Goal: Information Seeking & Learning: Check status

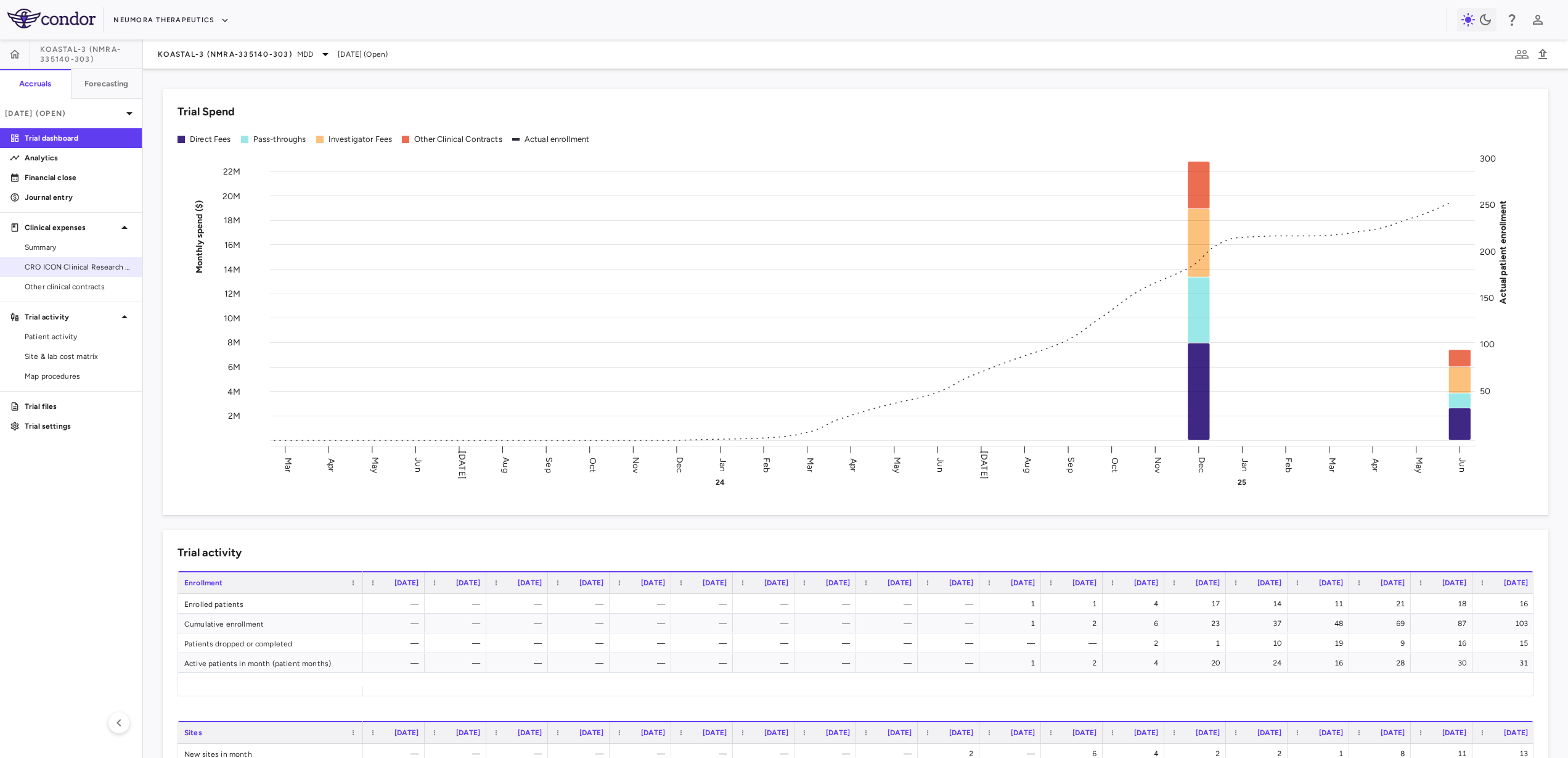
click at [93, 274] on link "CRO ICON Clinical Research Limited" at bounding box center [71, 267] width 142 height 18
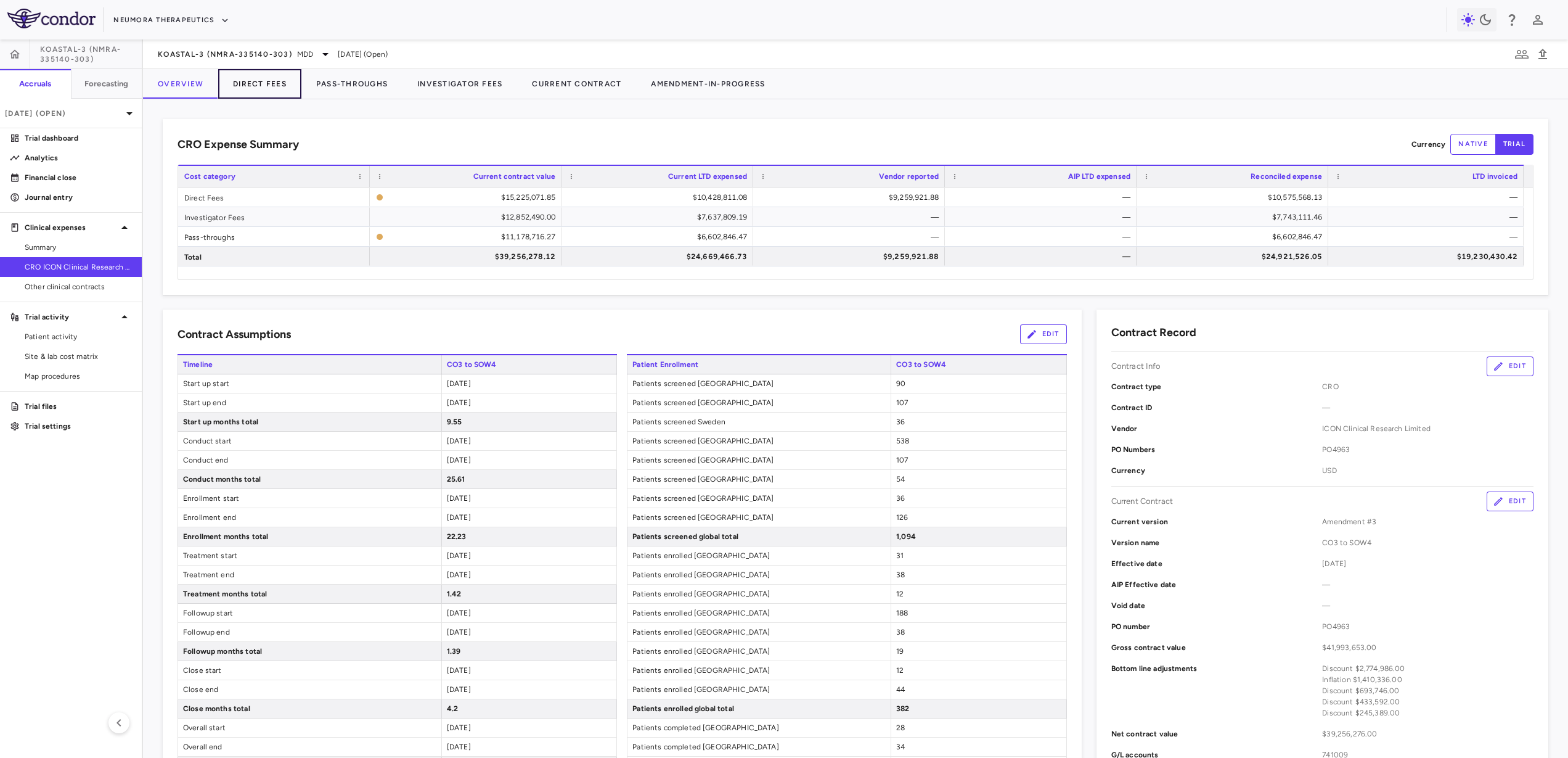
click at [280, 81] on button "Direct Fees" at bounding box center [259, 83] width 83 height 29
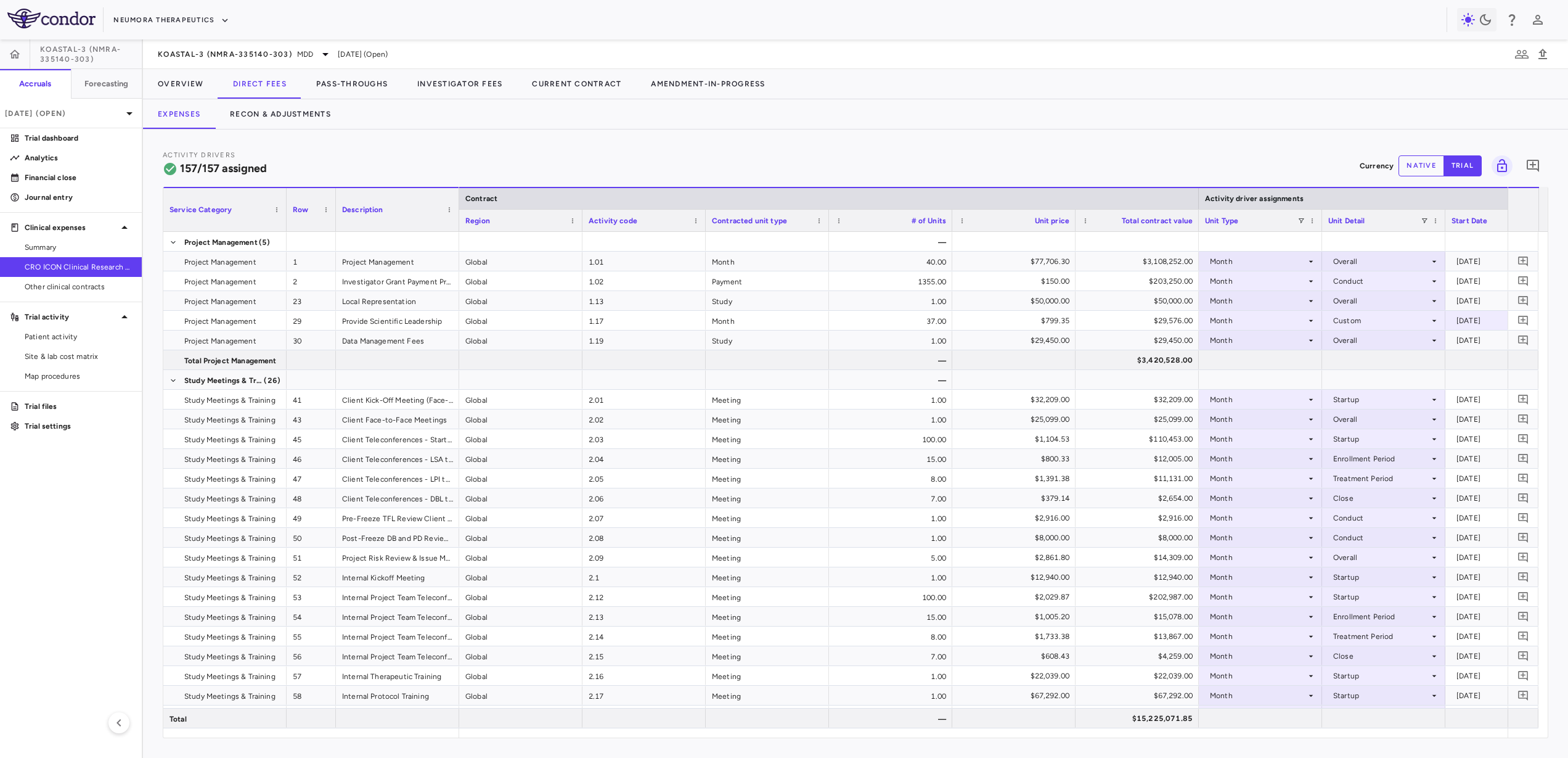
click at [353, 58] on span "[DATE] (Open)" at bounding box center [363, 54] width 49 height 11
click at [353, 82] on button "Pass-Throughs" at bounding box center [352, 83] width 101 height 29
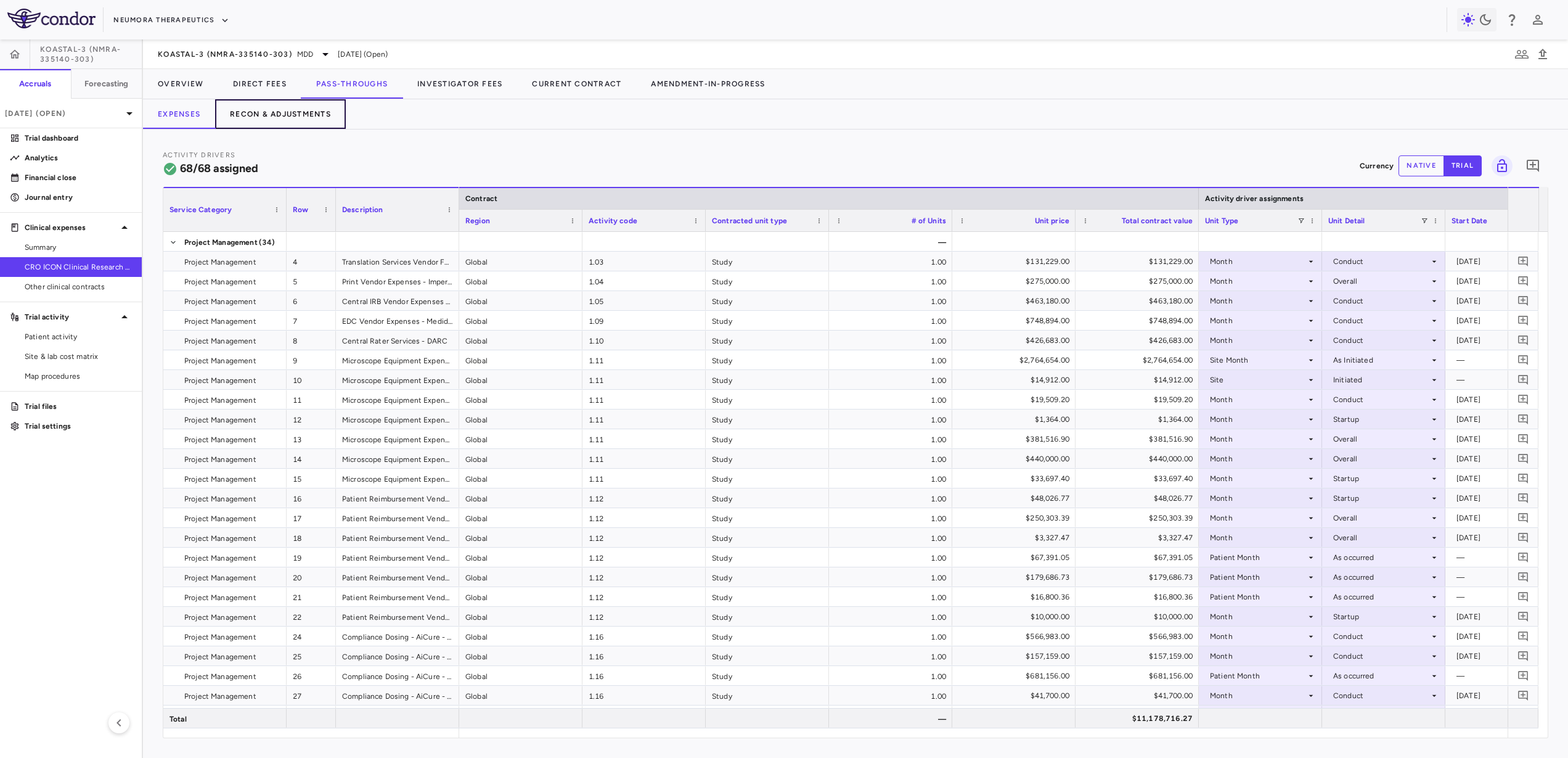
click at [322, 110] on button "Recon & Adjustments" at bounding box center [280, 114] width 131 height 29
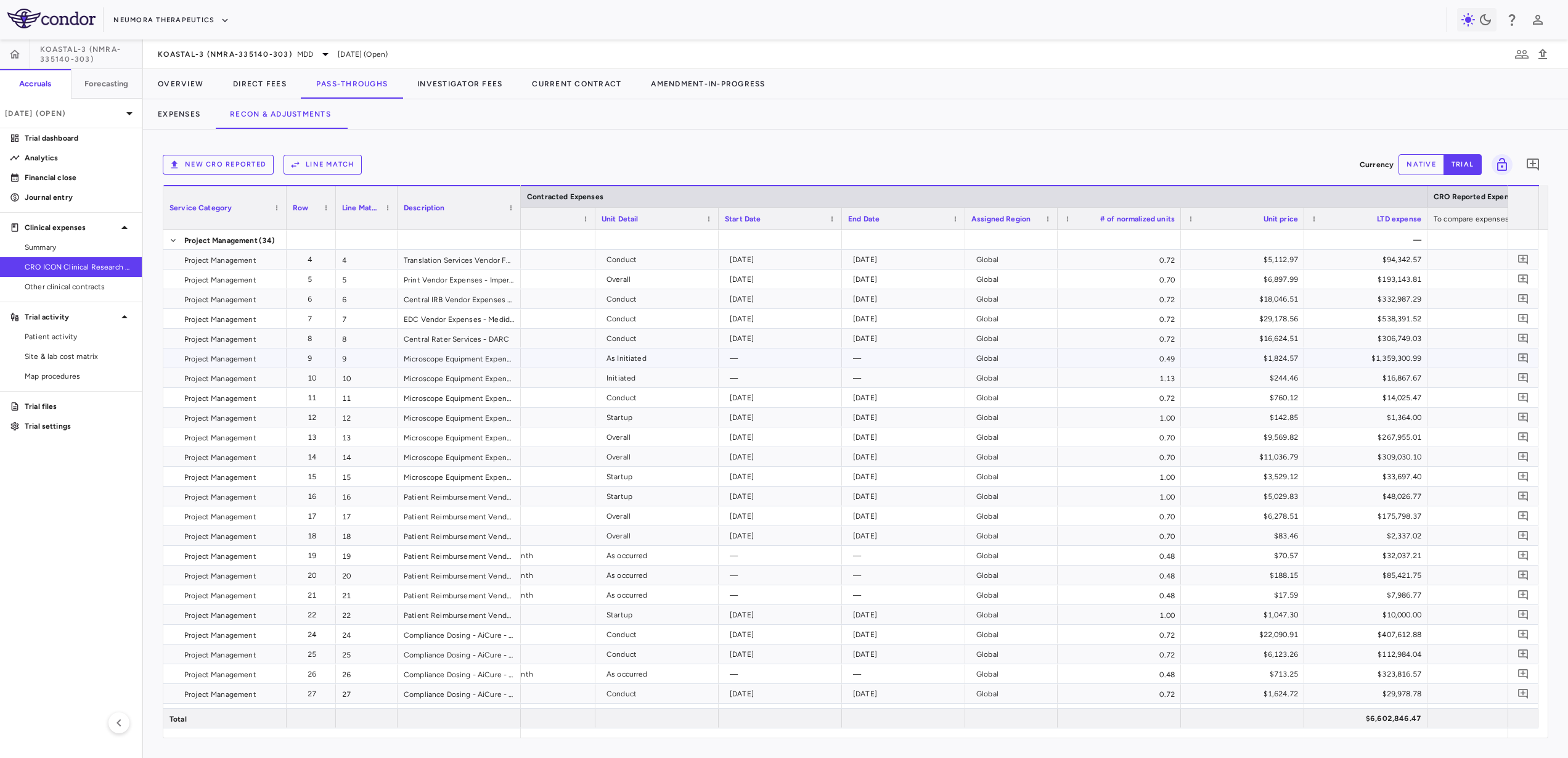
click at [172, 358] on div "Project Management" at bounding box center [225, 357] width 124 height 19
click at [1147, 358] on div "0.49" at bounding box center [1119, 357] width 124 height 19
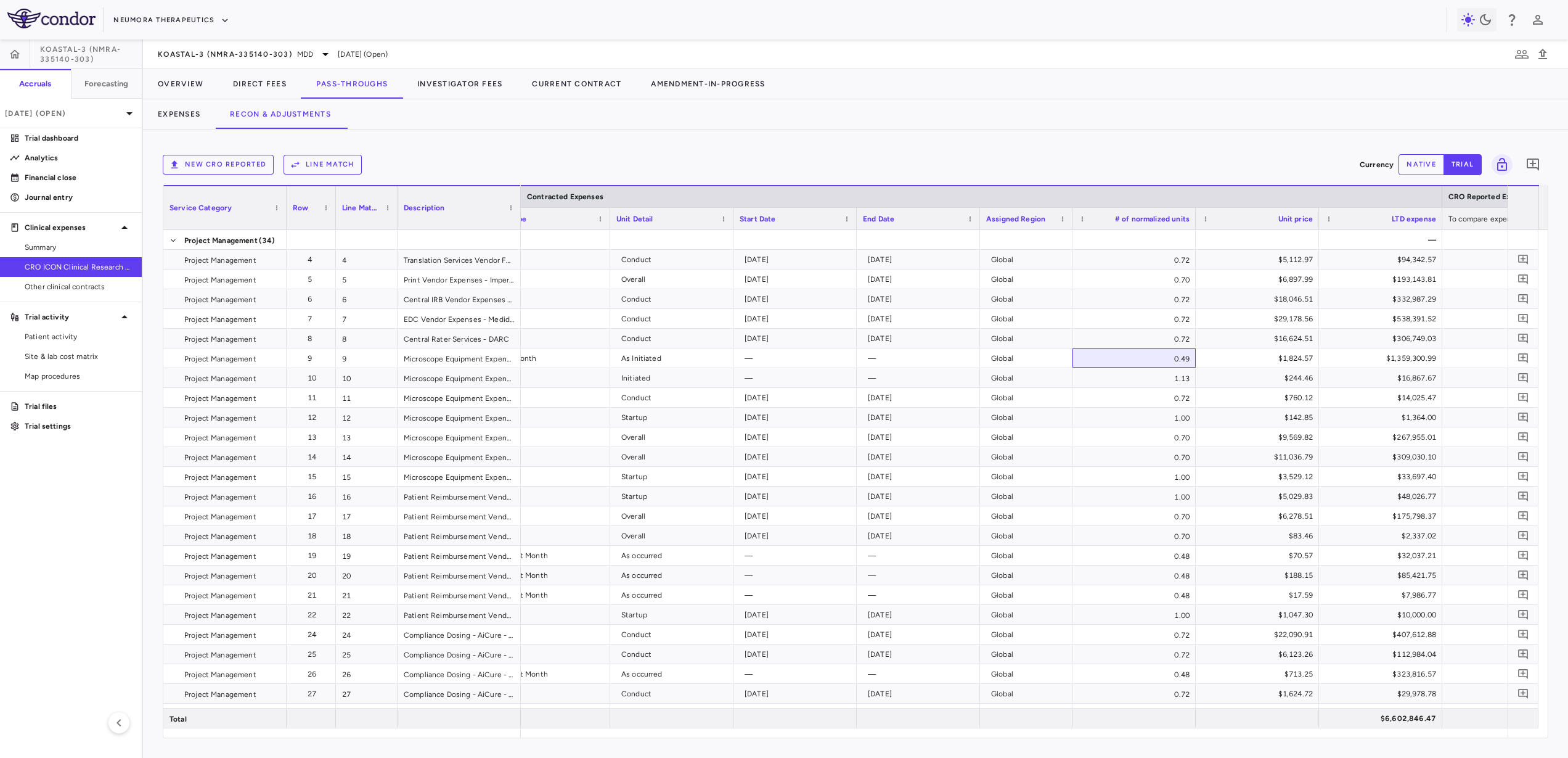
scroll to position [0, 718]
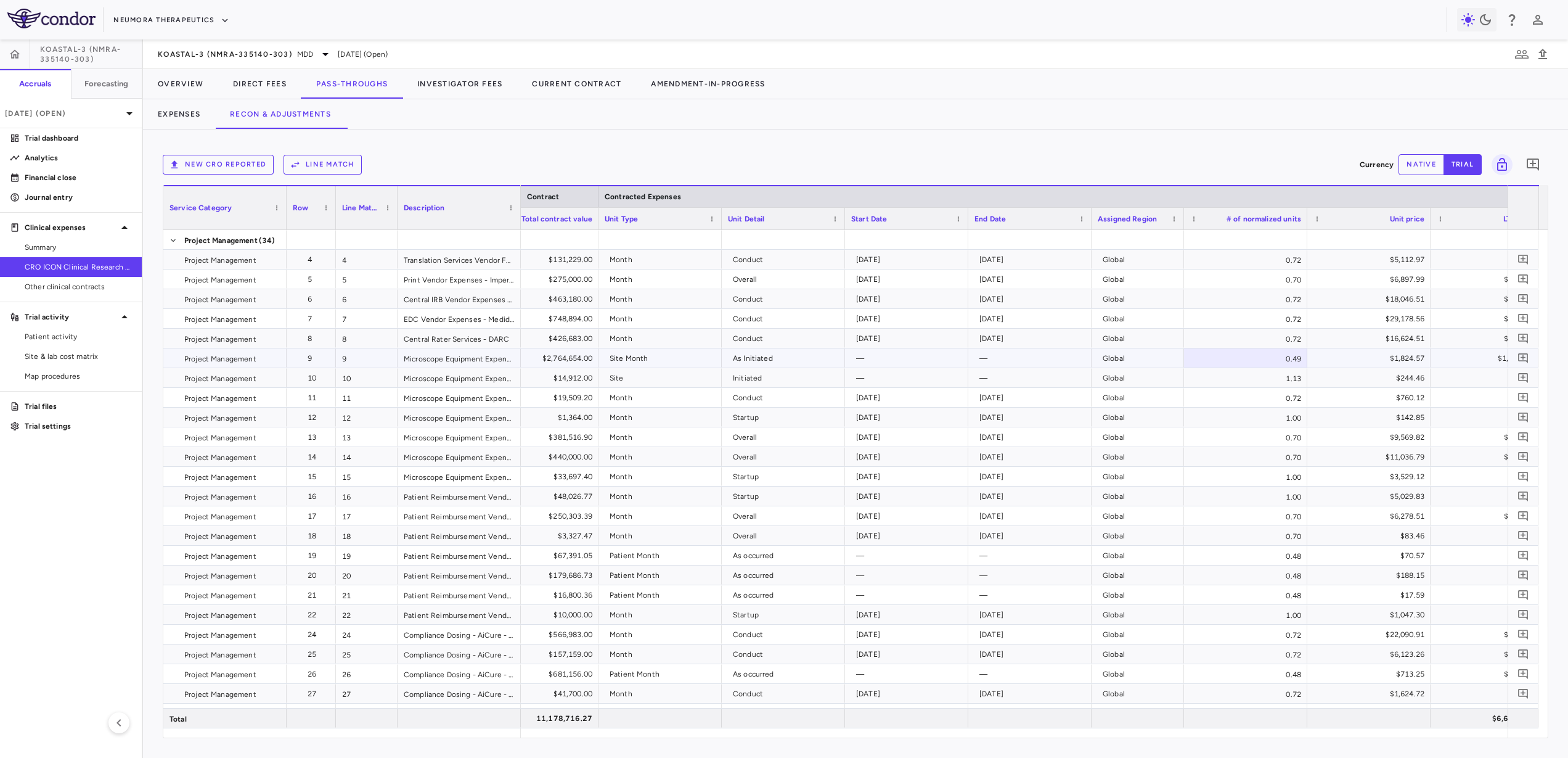
drag, startPoint x: 575, startPoint y: 355, endPoint x: 568, endPoint y: 357, distance: 7.3
click at [568, 357] on div "$2,764,654.00" at bounding box center [540, 358] width 106 height 20
drag, startPoint x: 895, startPoint y: 727, endPoint x: 972, endPoint y: 726, distance: 77.0
click at [973, 726] on div "11,178,716.27 $6,602,846.47" at bounding box center [1261, 719] width 2804 height 20
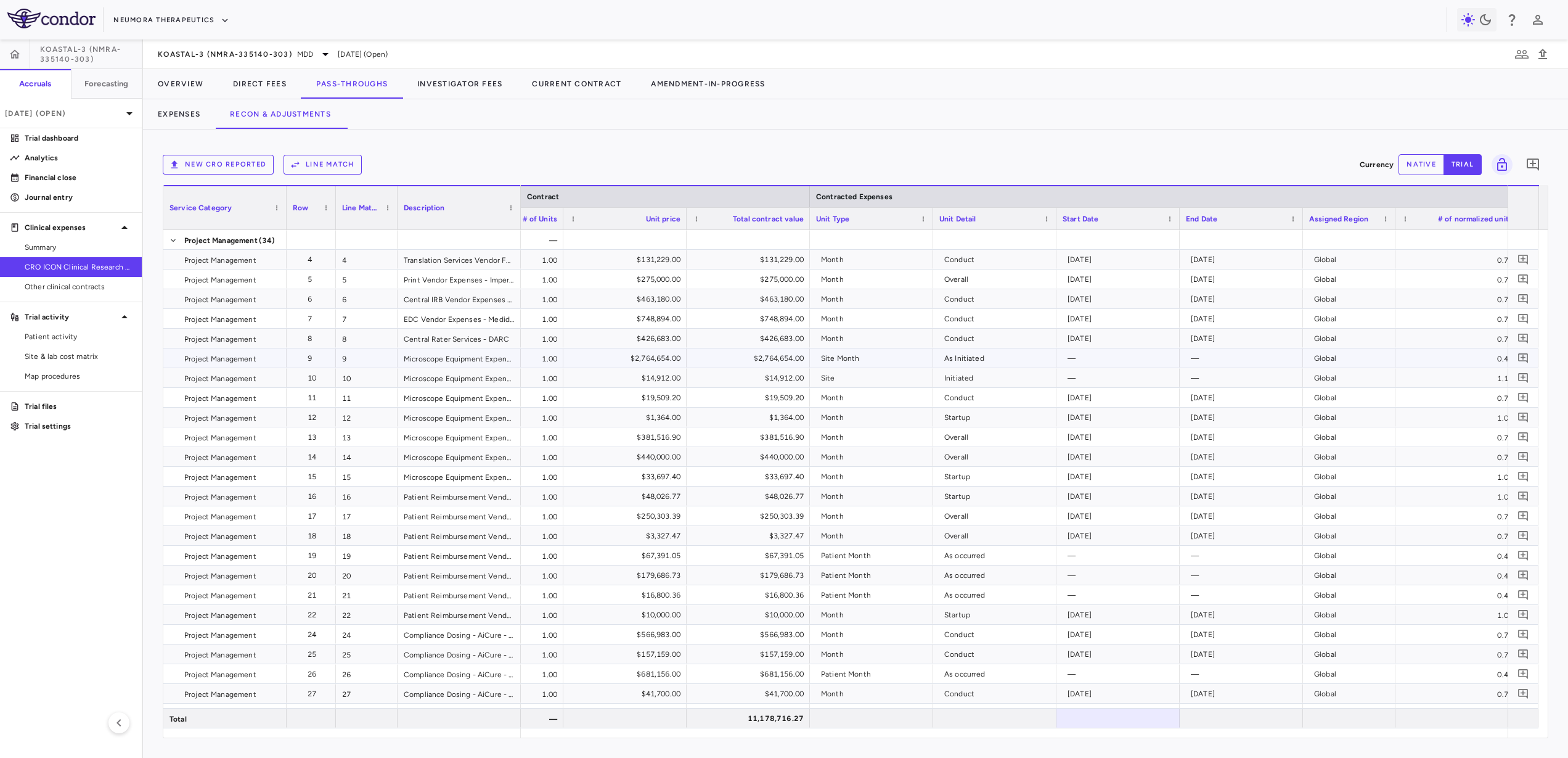
click at [170, 358] on div "Project Management" at bounding box center [225, 357] width 124 height 19
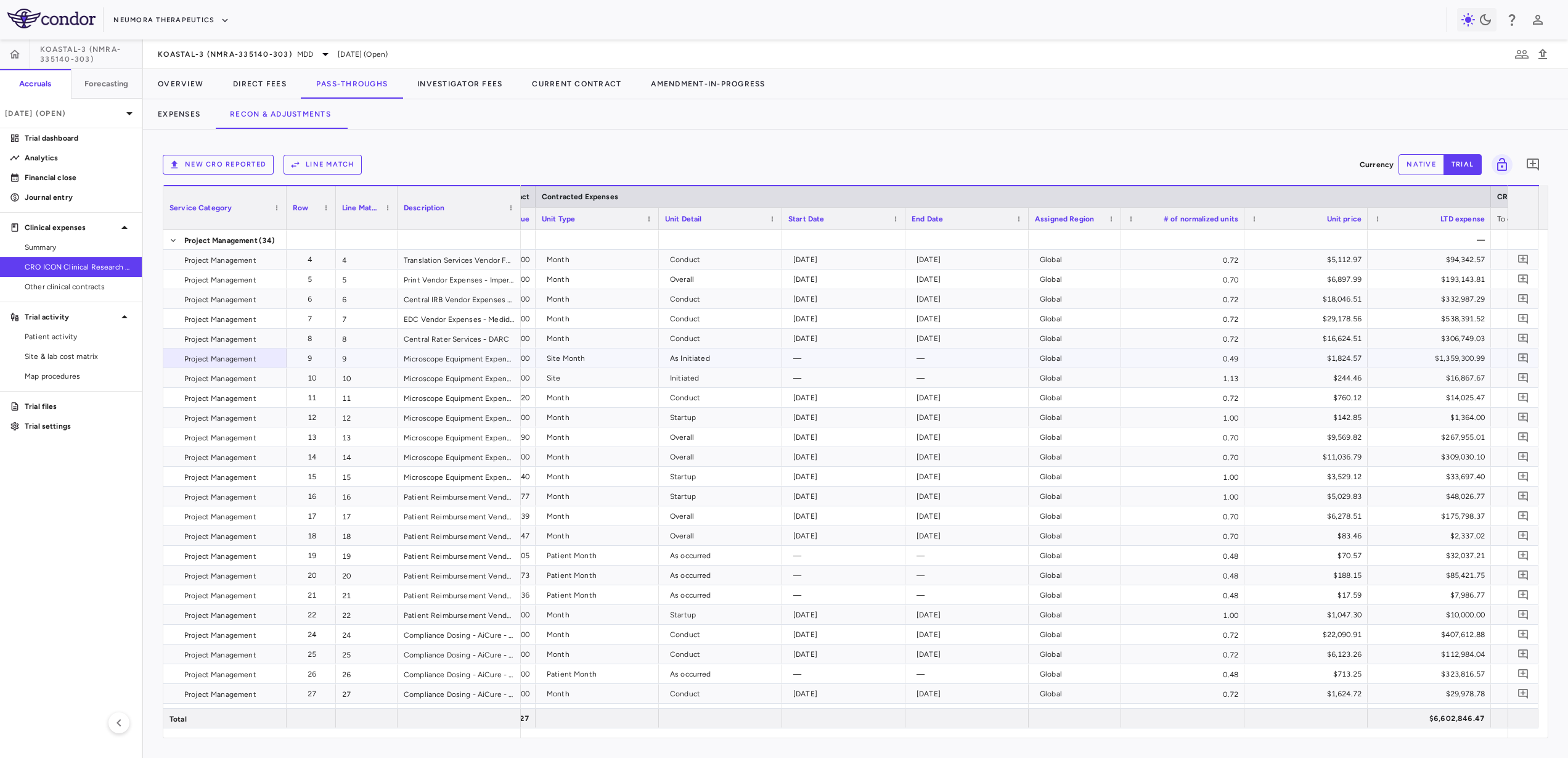
click at [1215, 359] on div "0.49" at bounding box center [1182, 357] width 124 height 19
click at [170, 115] on button "Expenses" at bounding box center [179, 114] width 72 height 29
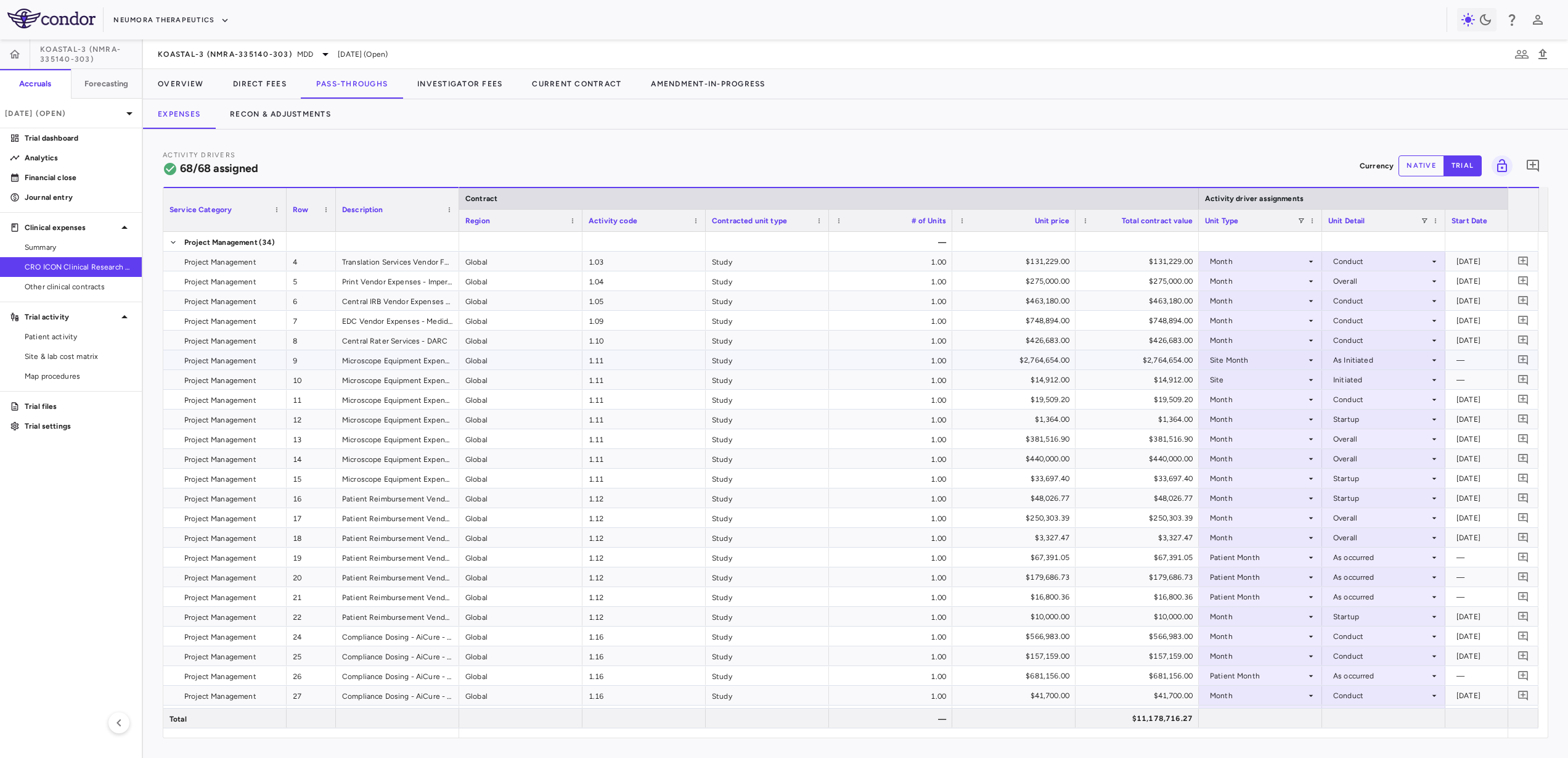
click at [214, 361] on span "Project Management" at bounding box center [220, 361] width 72 height 20
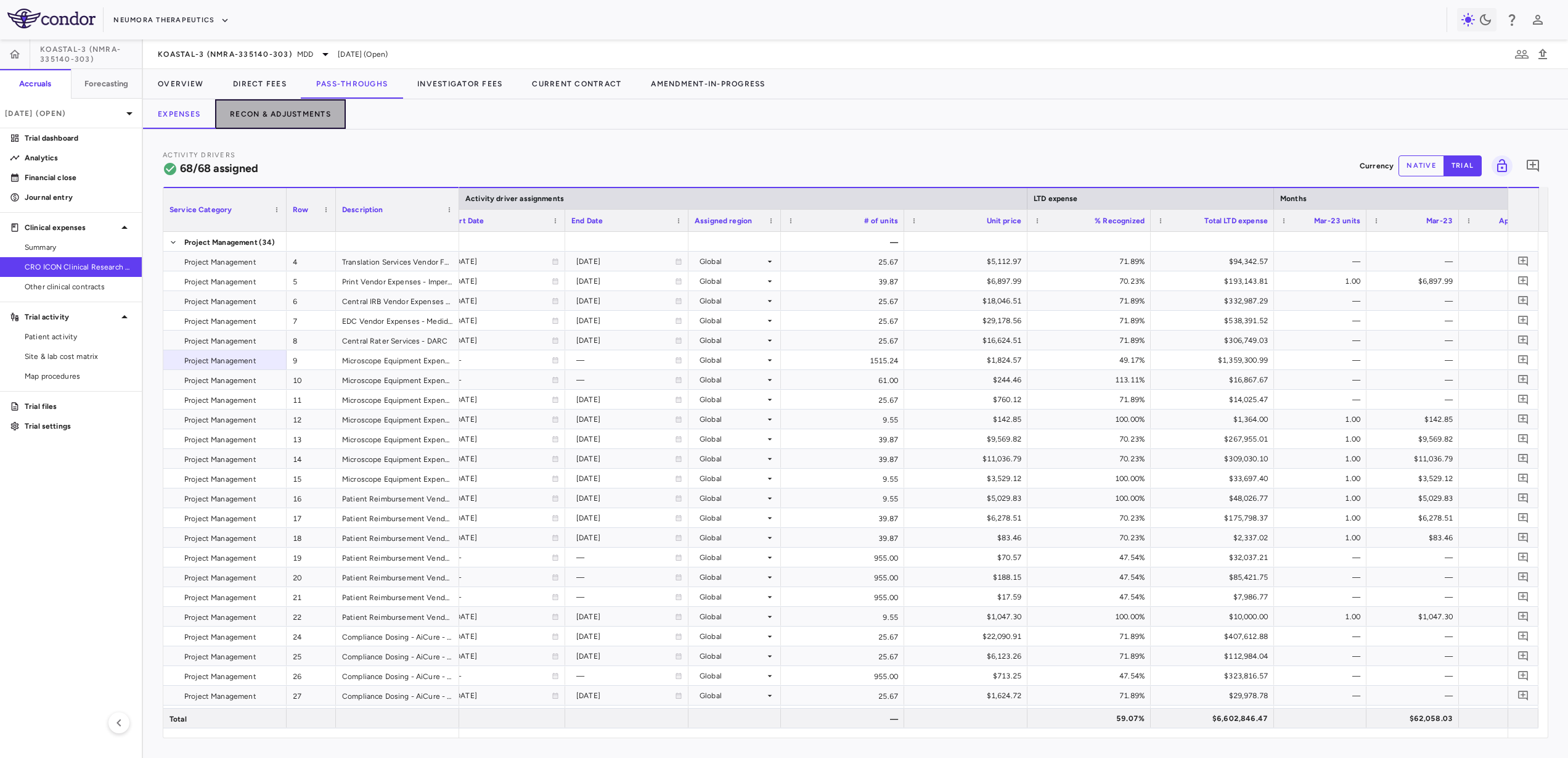
click at [291, 110] on button "Recon & Adjustments" at bounding box center [280, 114] width 131 height 29
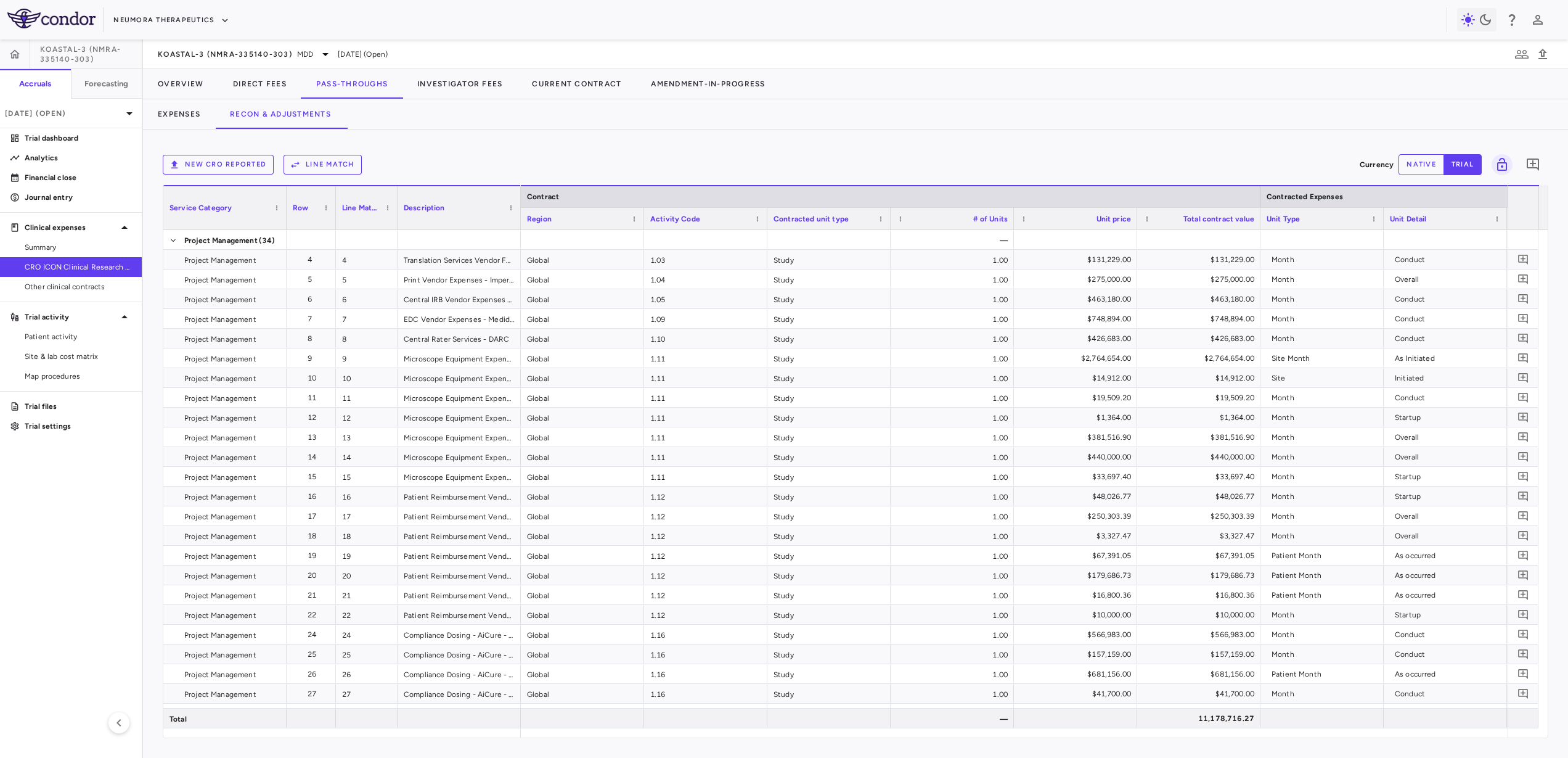
drag, startPoint x: 739, startPoint y: 740, endPoint x: 762, endPoint y: 733, distance: 24.0
click at [762, 733] on div "New CRO reported Line Match Currency native trial 0 Service Category Drag here …" at bounding box center [855, 443] width 1425 height 628
click at [191, 124] on button "Expenses" at bounding box center [179, 114] width 72 height 29
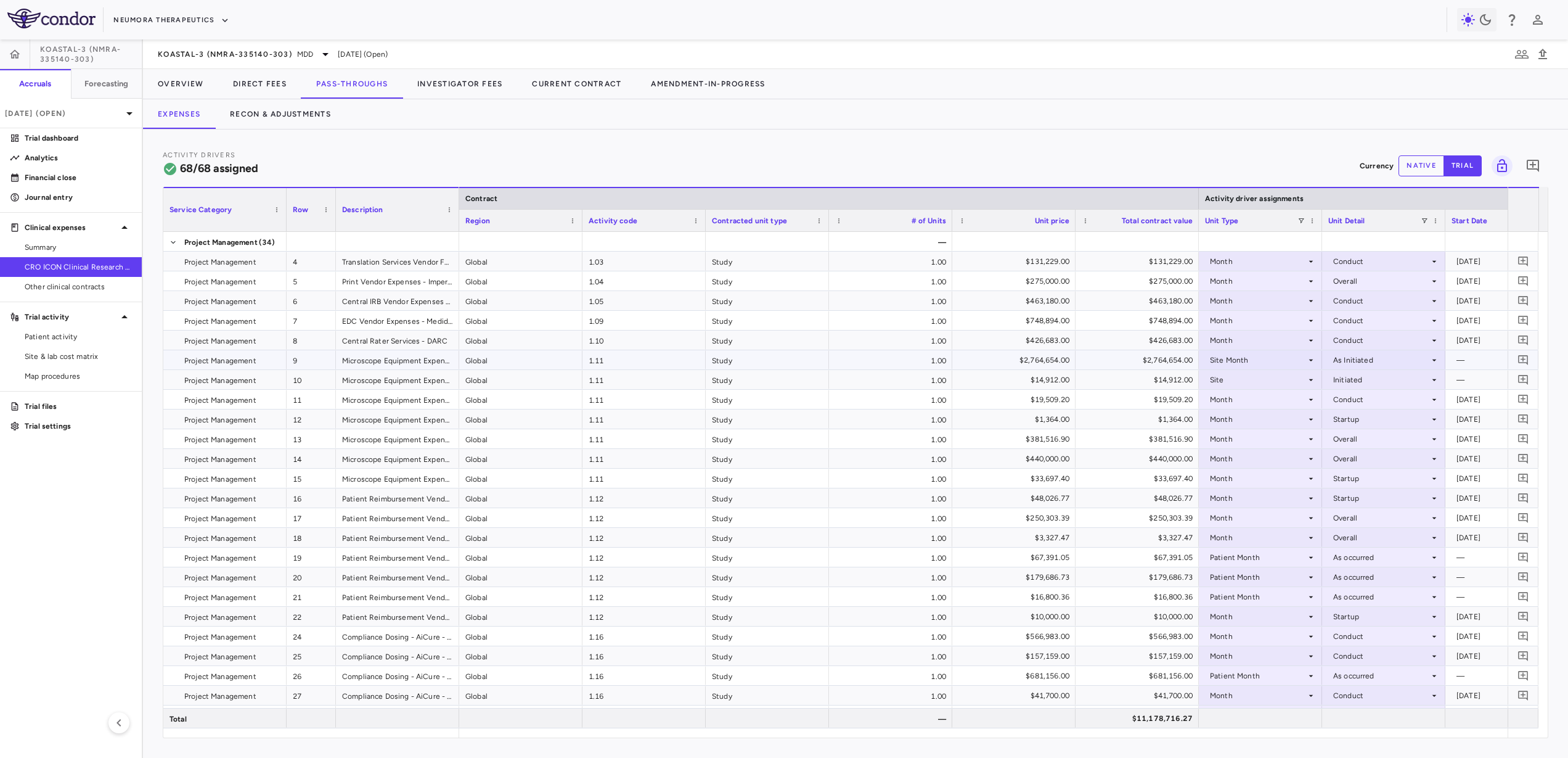
click at [204, 353] on span "Project Management" at bounding box center [220, 361] width 72 height 20
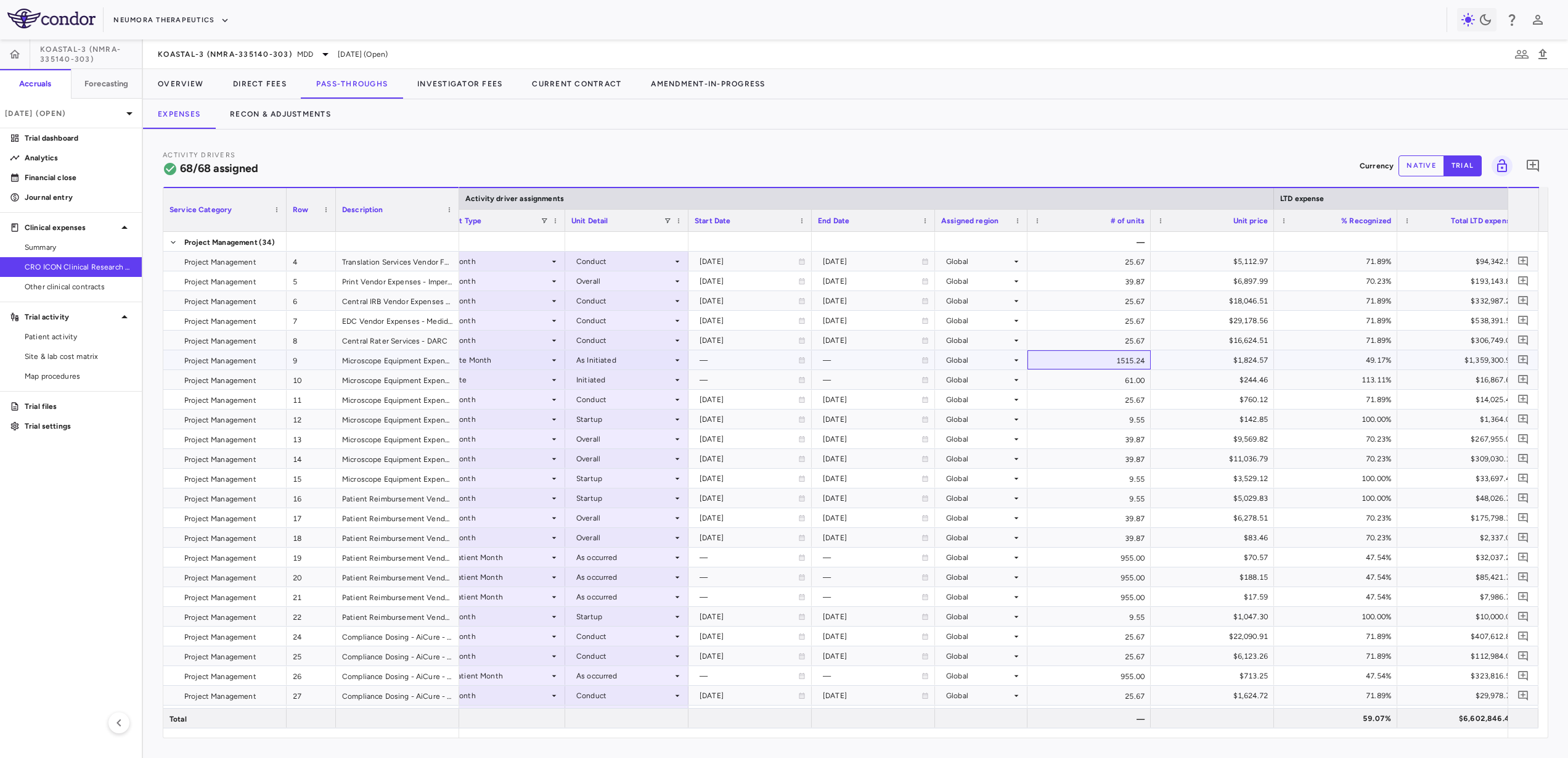
click at [1109, 362] on div "1515.24" at bounding box center [1089, 359] width 124 height 19
click at [97, 263] on span "CRO ICON Clinical Research Limited" at bounding box center [78, 267] width 107 height 11
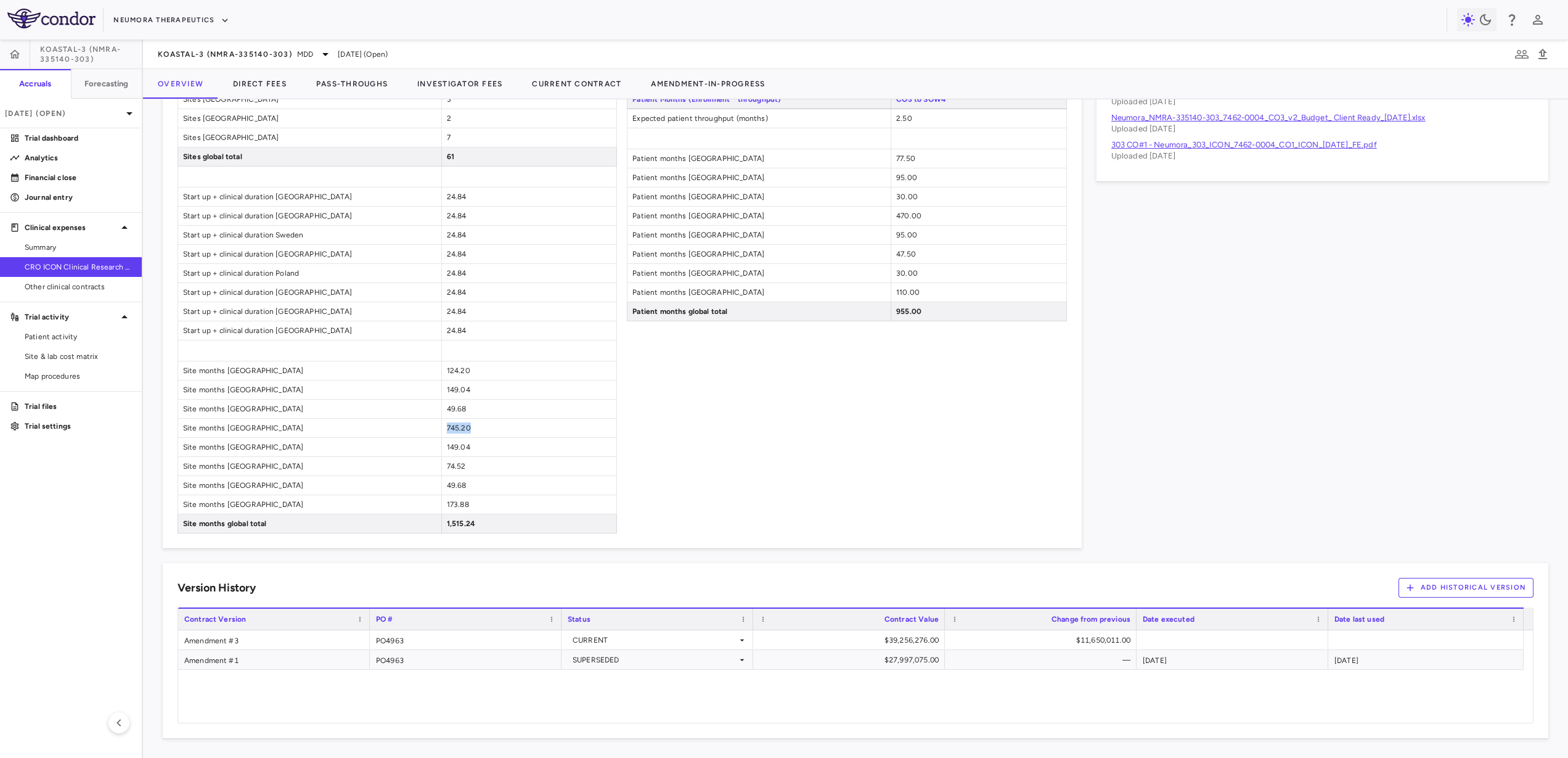
drag, startPoint x: 480, startPoint y: 426, endPoint x: 442, endPoint y: 431, distance: 38.3
click at [442, 431] on div "745.20" at bounding box center [530, 428] width 176 height 18
click at [463, 428] on span "745.20" at bounding box center [459, 427] width 24 height 8
drag, startPoint x: 476, startPoint y: 429, endPoint x: 433, endPoint y: 429, distance: 43.0
click at [433, 429] on div "Site months [GEOGRAPHIC_DATA] 745.20" at bounding box center [398, 428] width 440 height 19
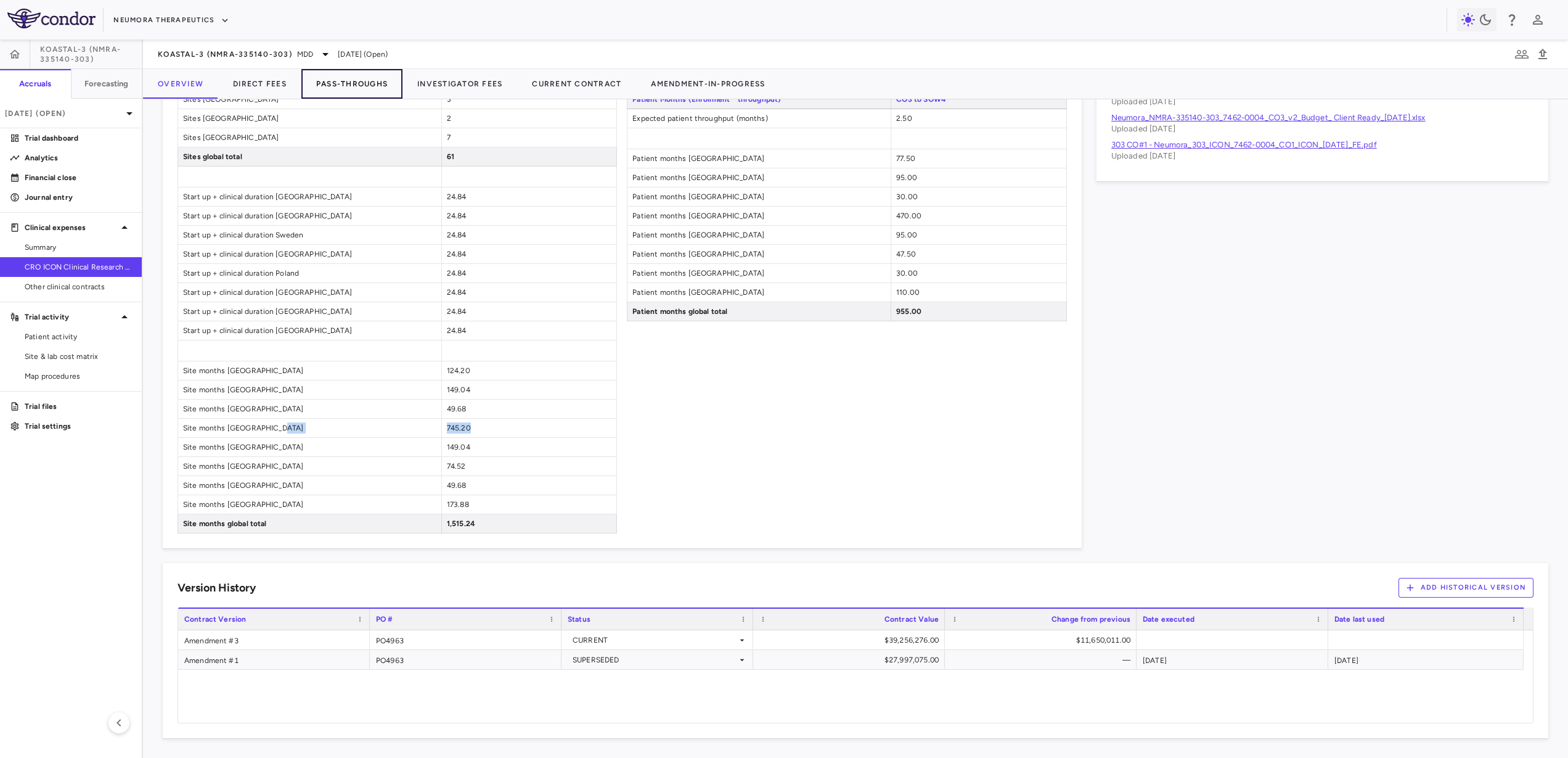
click at [323, 85] on button "Pass-Throughs" at bounding box center [352, 83] width 101 height 29
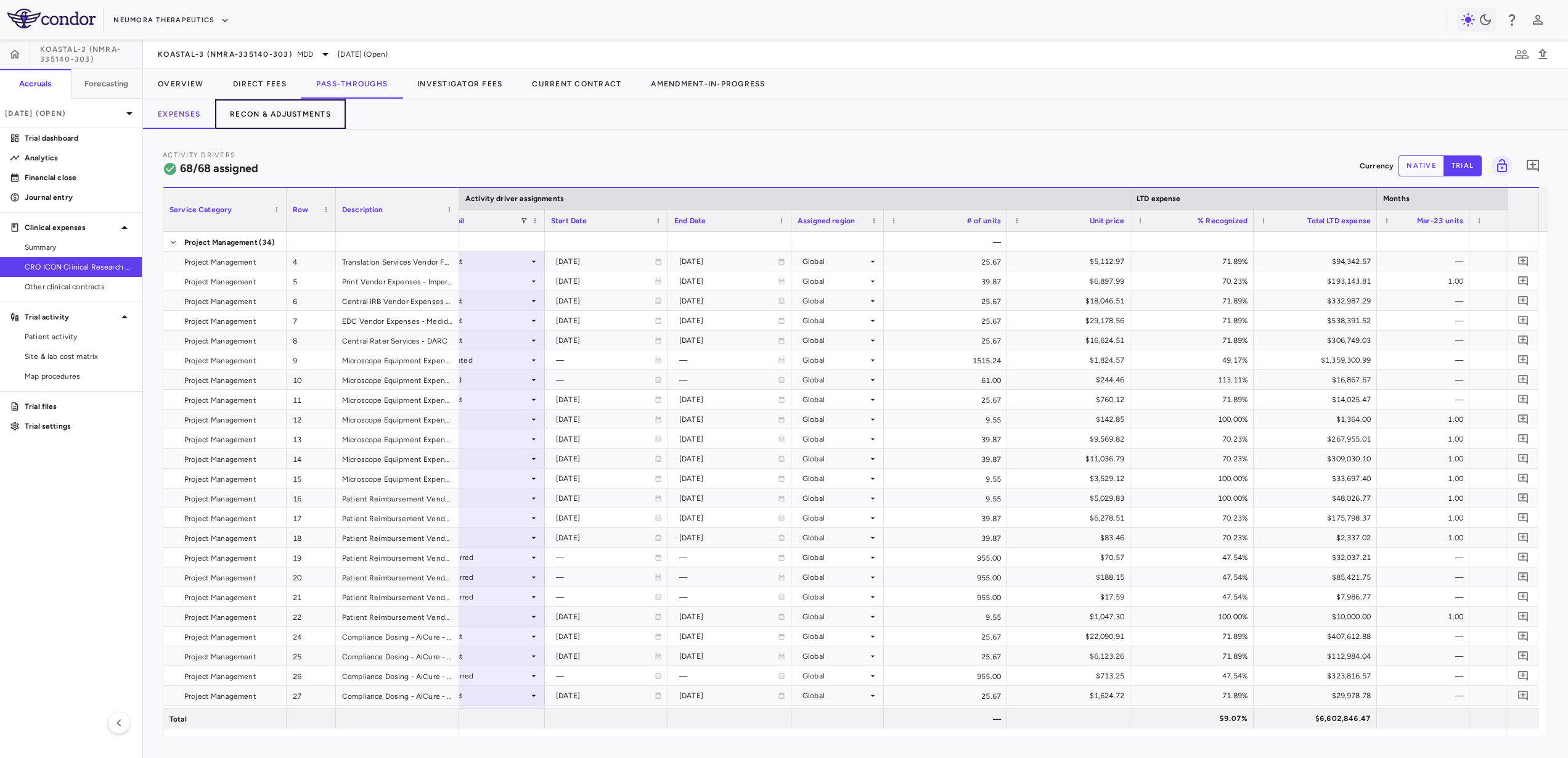
click at [307, 111] on button "Recon & Adjustments" at bounding box center [280, 114] width 131 height 29
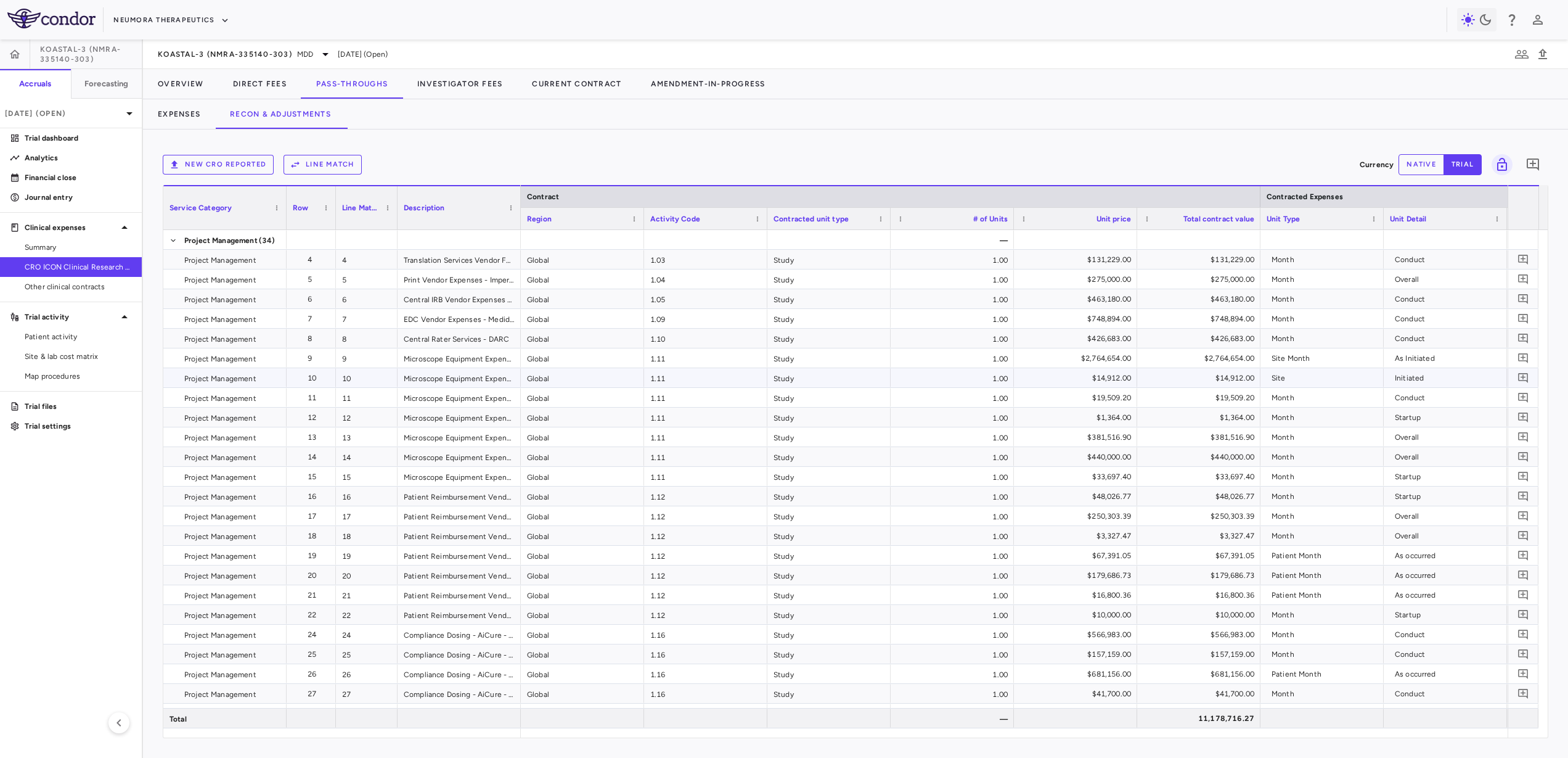
drag, startPoint x: 206, startPoint y: 367, endPoint x: 233, endPoint y: 374, distance: 27.9
click at [206, 367] on span "Project Management" at bounding box center [232, 359] width 96 height 20
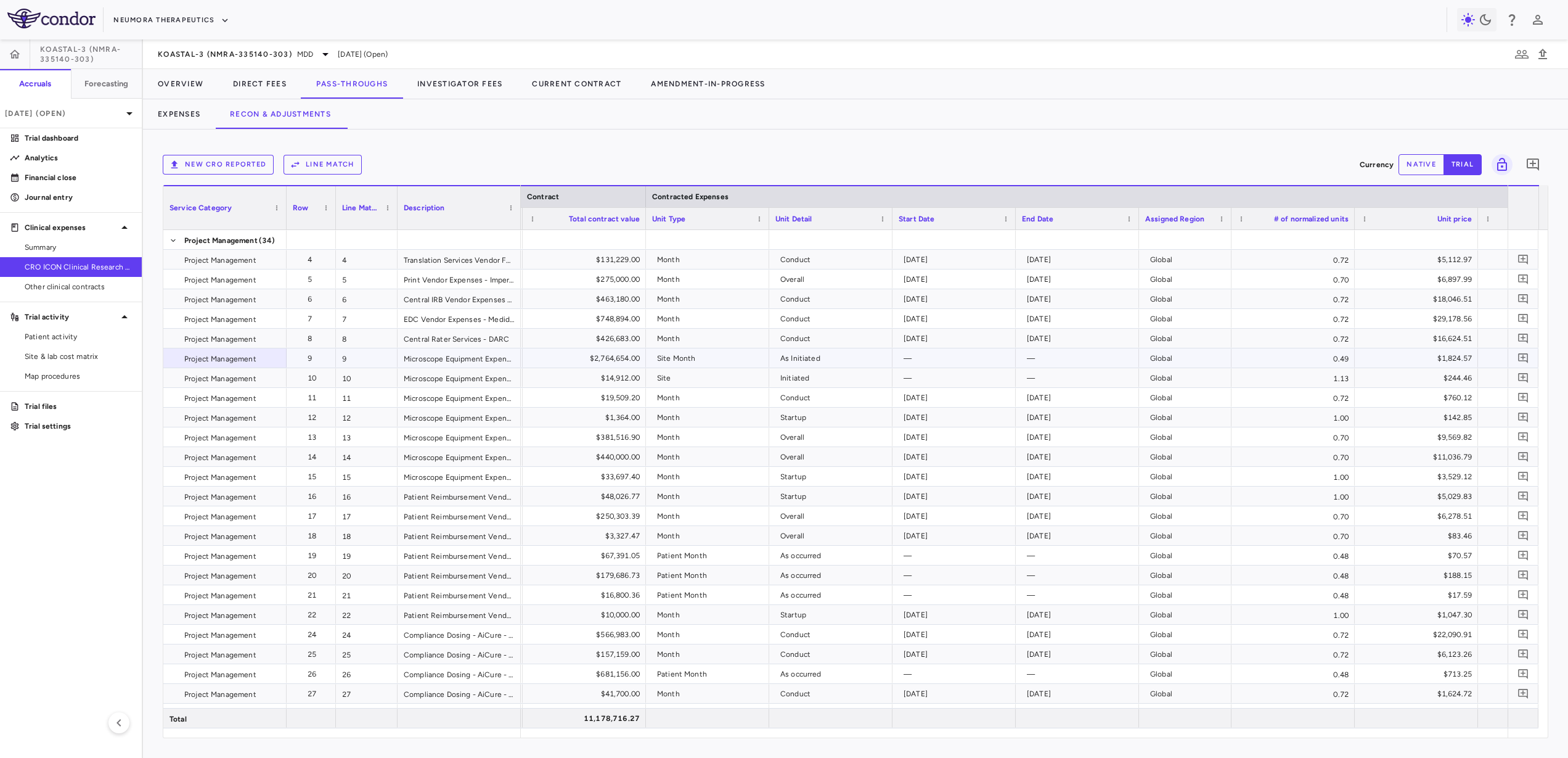
click at [1342, 356] on div "0.49" at bounding box center [1293, 357] width 124 height 19
drag, startPoint x: 1334, startPoint y: 357, endPoint x: 1321, endPoint y: 355, distance: 13.2
click at [1334, 357] on div "0.49" at bounding box center [1293, 357] width 124 height 19
click at [185, 114] on button "Expenses" at bounding box center [179, 114] width 72 height 29
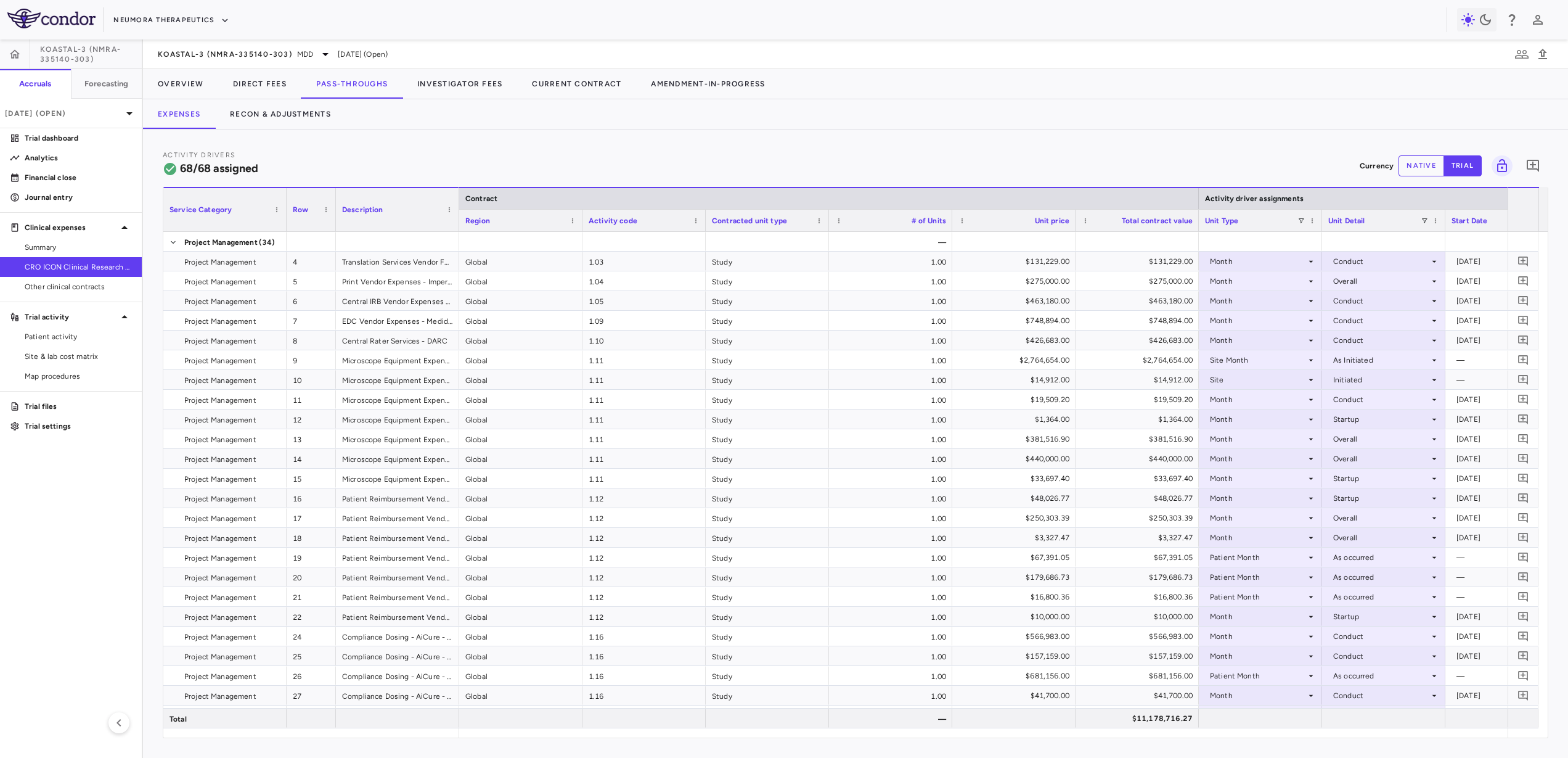
drag, startPoint x: 524, startPoint y: 740, endPoint x: 574, endPoint y: 742, distance: 50.0
click at [574, 742] on div "Activity Drivers 68/68 assigned Currency native trial 0 Service Category Drag h…" at bounding box center [855, 443] width 1425 height 628
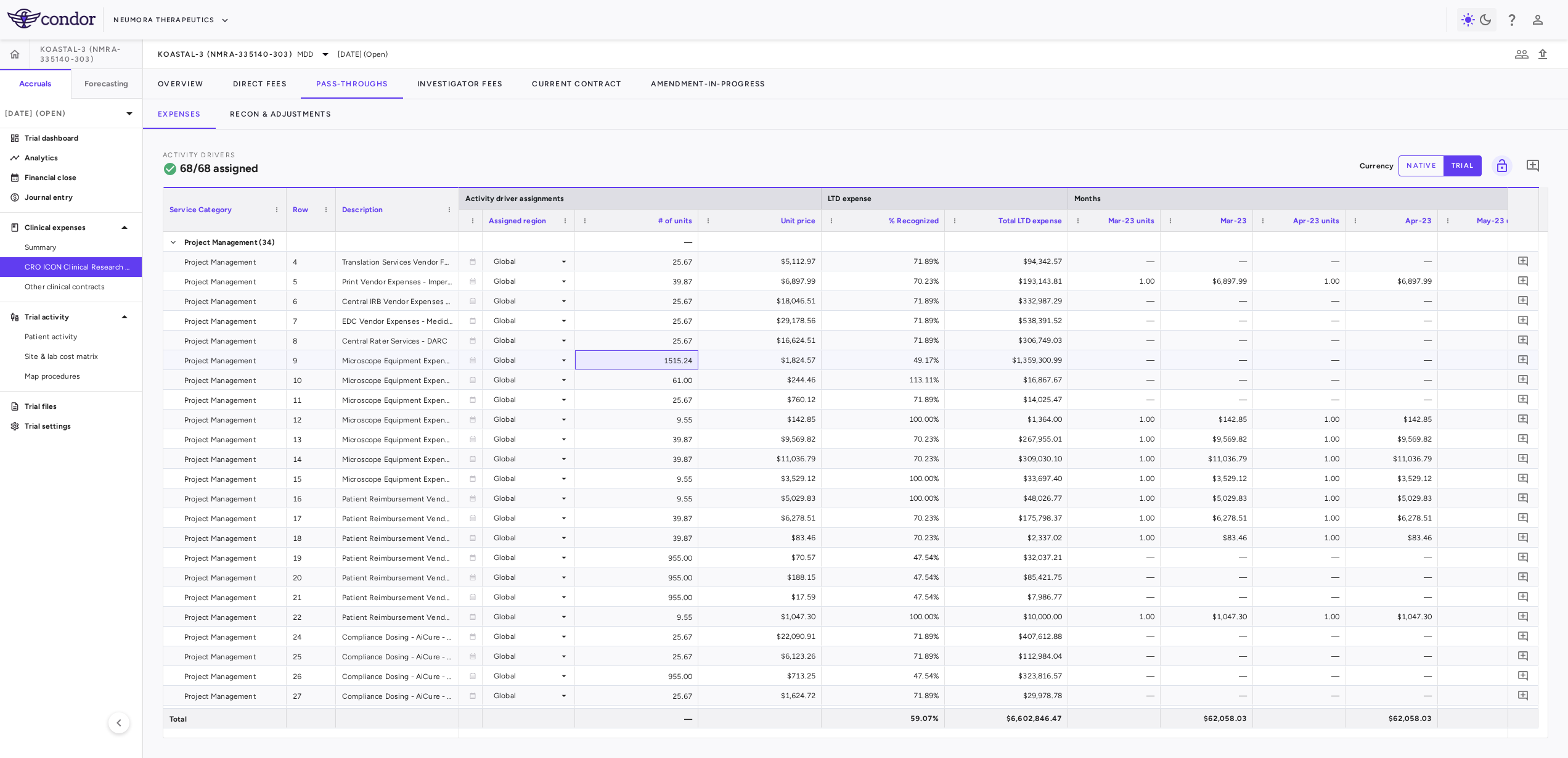
click at [673, 357] on div "1515.24" at bounding box center [637, 359] width 124 height 19
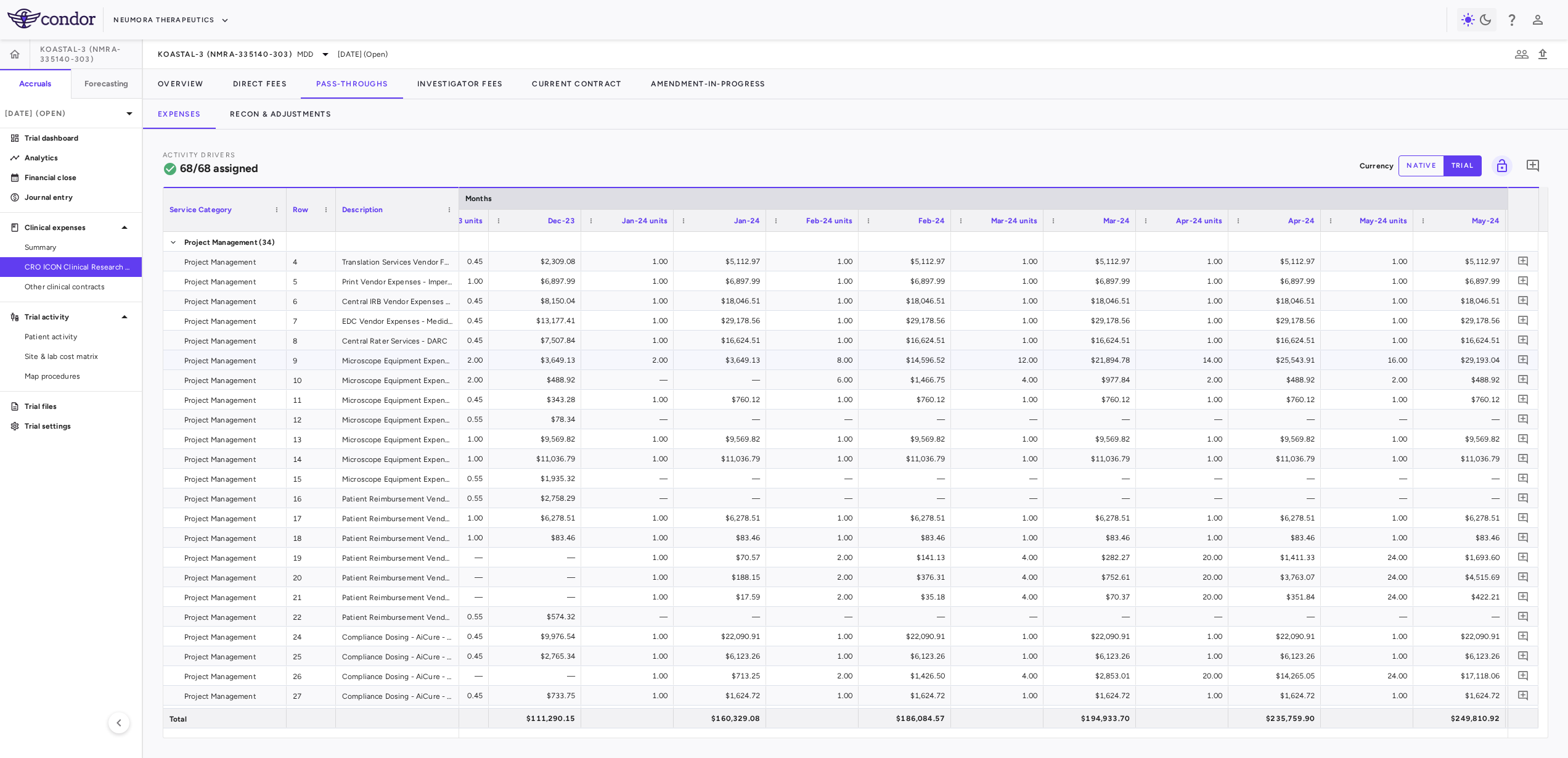
click at [834, 357] on div "8.00" at bounding box center [815, 360] width 75 height 20
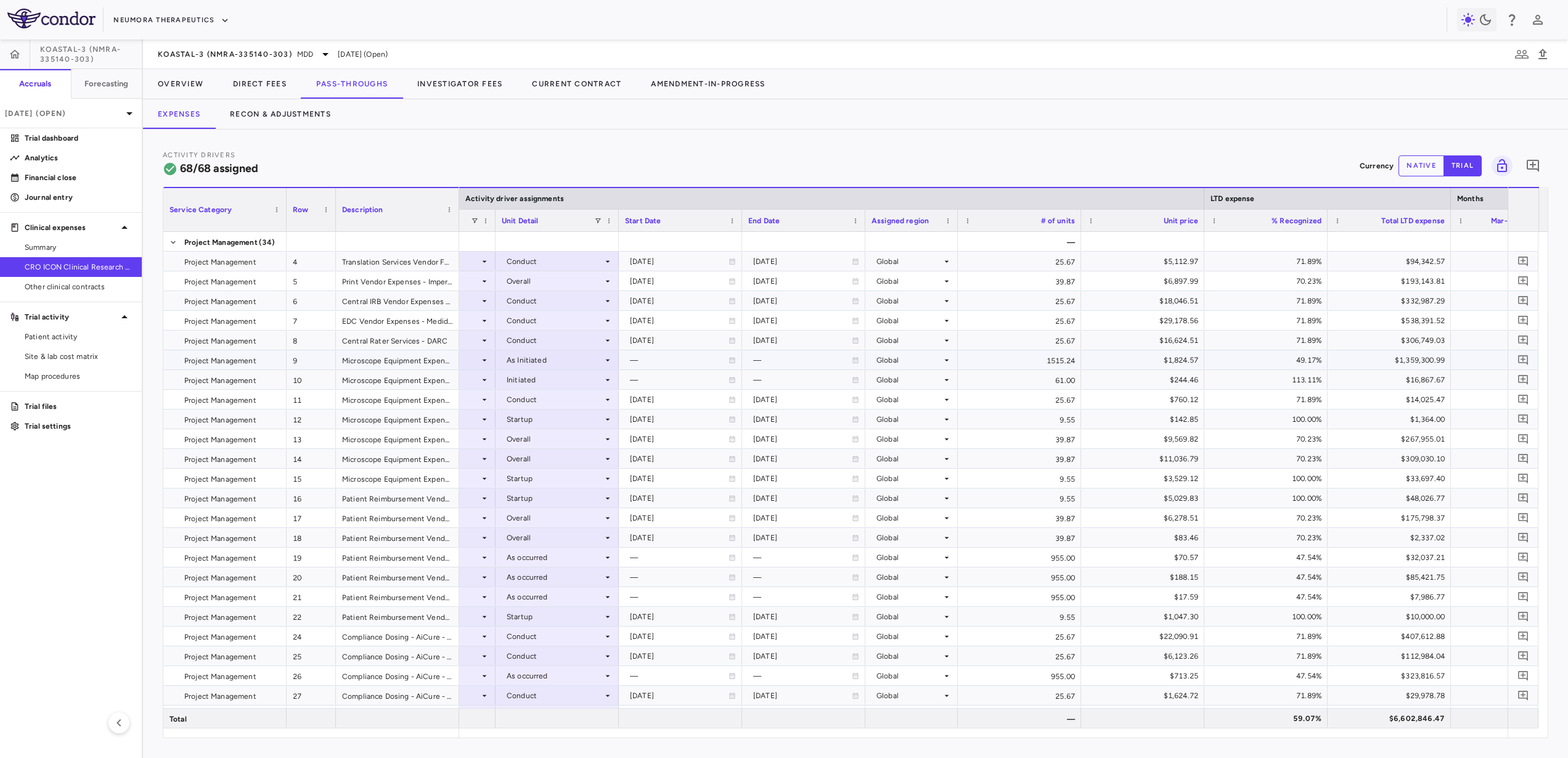
click at [1044, 362] on div "1515.24" at bounding box center [1019, 359] width 124 height 19
click at [1300, 362] on div "49.17%" at bounding box center [1268, 360] width 106 height 20
click at [1051, 365] on div "1515.24" at bounding box center [1019, 359] width 124 height 19
click at [1266, 361] on div "49.17%" at bounding box center [1268, 360] width 106 height 20
click at [24, 56] on button "button" at bounding box center [15, 54] width 29 height 29
